Goal: Navigation & Orientation: Find specific page/section

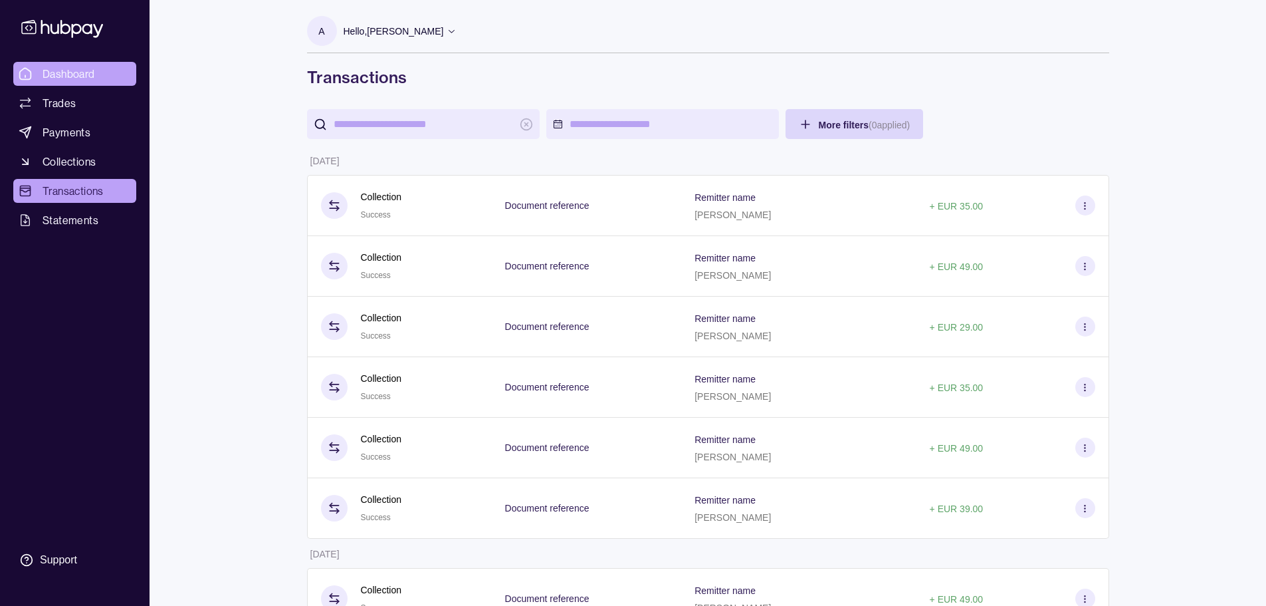
click at [67, 78] on span "Dashboard" at bounding box center [69, 74] width 53 height 16
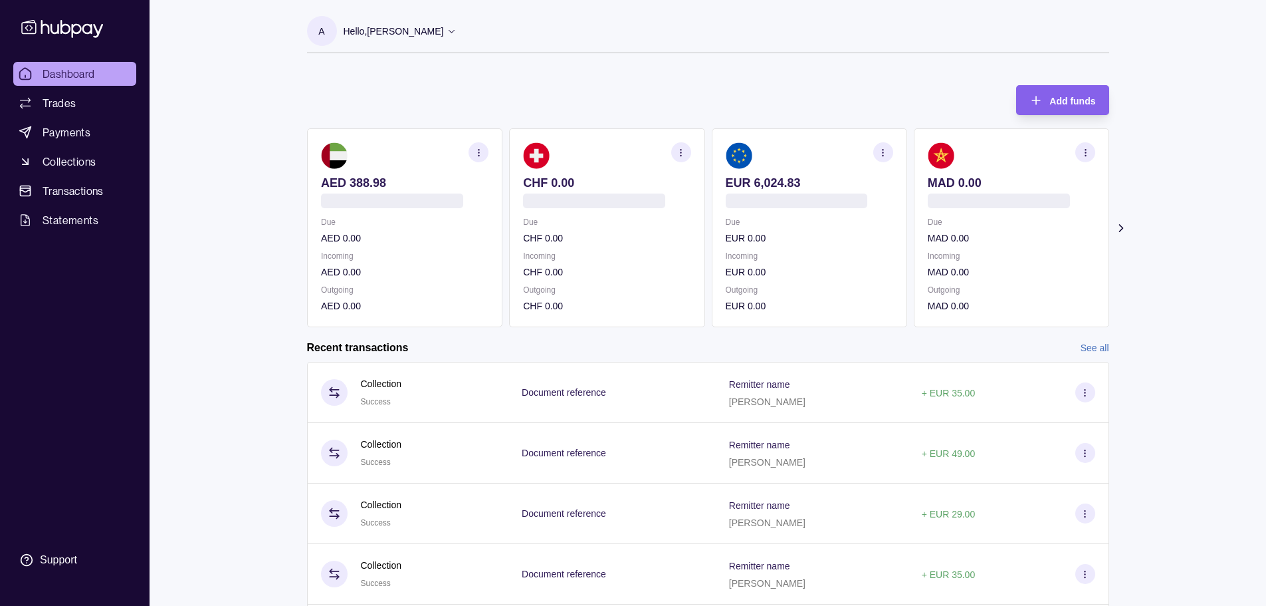
click at [276, 269] on div "Dashboard Trades Payments Collections Transactions Statements Support A Hello, …" at bounding box center [633, 353] width 1266 height 707
click at [275, 269] on div "Dashboard Trades Payments Collections Transactions Statements Support A Hello, …" at bounding box center [633, 353] width 1266 height 707
click at [274, 267] on div "Dashboard Trades Payments Collections Transactions Statements Support A Hello, …" at bounding box center [633, 353] width 1266 height 707
click at [217, 346] on div "Dashboard Trades Payments Collections Transactions Statements Support A Hello, …" at bounding box center [633, 353] width 1266 height 707
click at [240, 253] on div "Dashboard Trades Payments Collections Transactions Statements Support A Hello, …" at bounding box center [633, 353] width 1266 height 707
